Goal: Navigation & Orientation: Find specific page/section

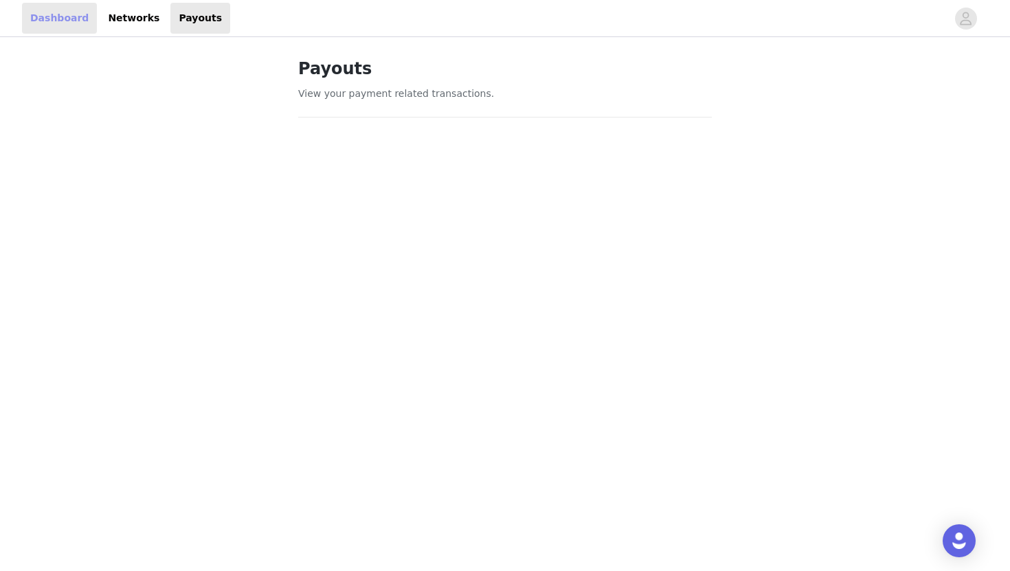
click at [64, 19] on link "Dashboard" at bounding box center [59, 18] width 75 height 31
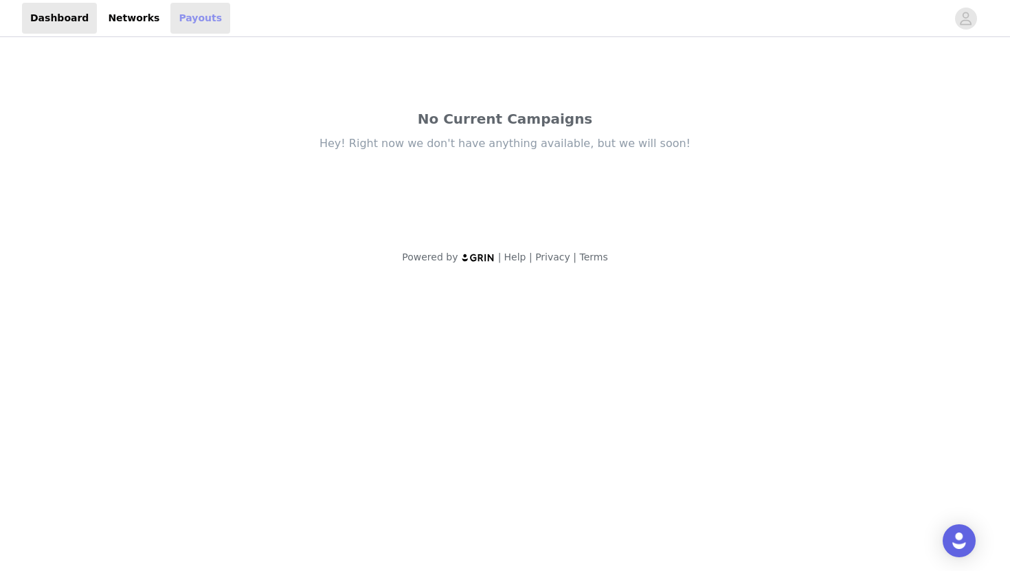
click at [170, 19] on link "Payouts" at bounding box center [200, 18] width 60 height 31
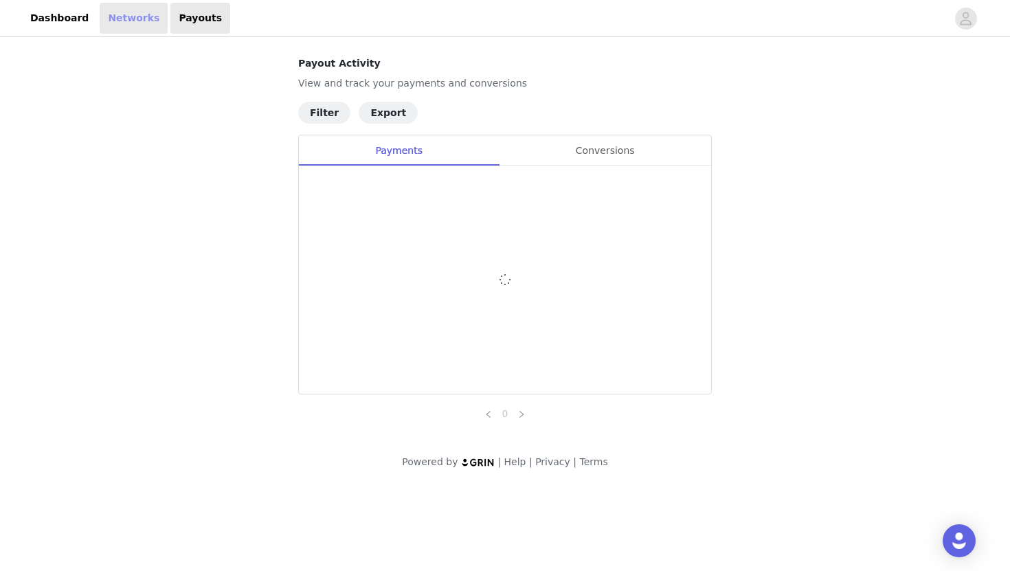
click at [130, 22] on link "Networks" at bounding box center [134, 18] width 68 height 31
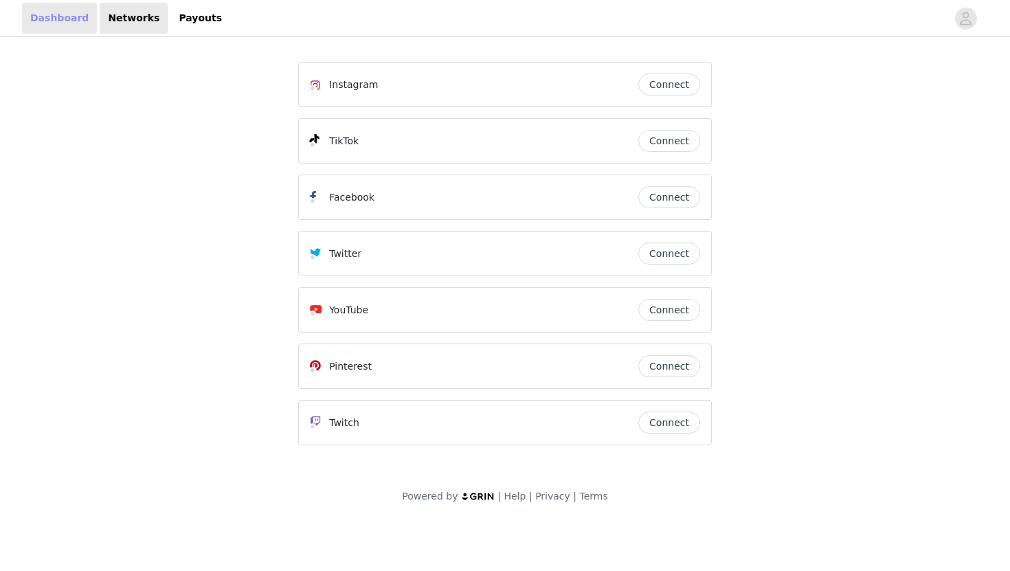
click at [68, 19] on link "Dashboard" at bounding box center [59, 18] width 75 height 31
